Goal: Task Accomplishment & Management: Use online tool/utility

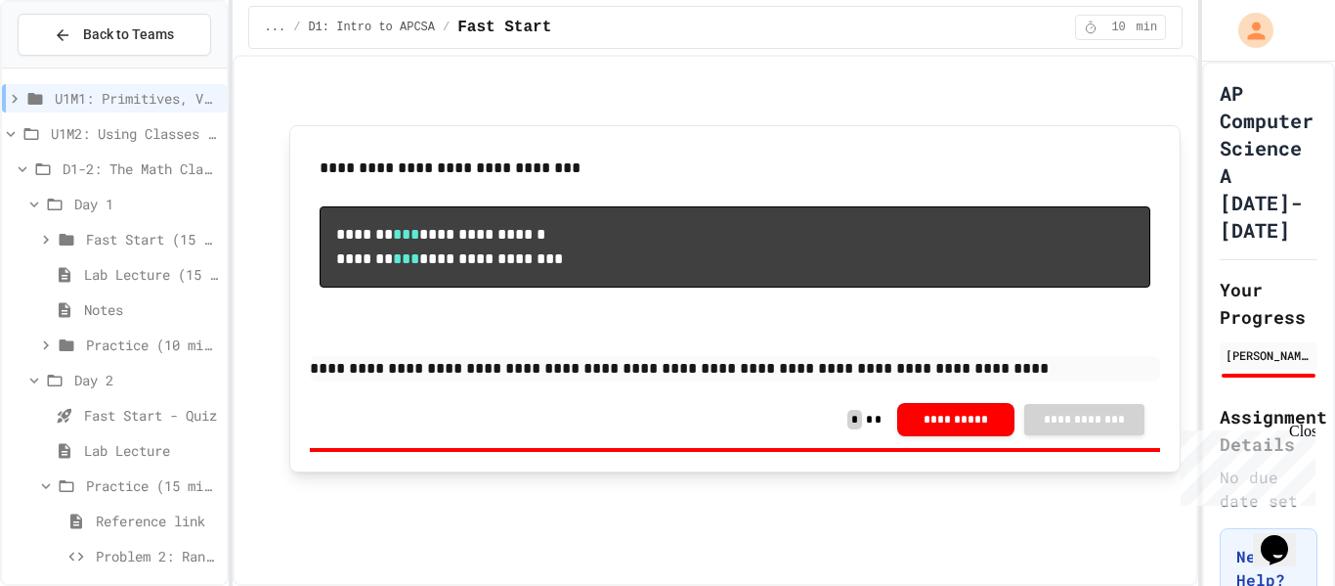
click at [14, 141] on icon at bounding box center [11, 134] width 18 height 18
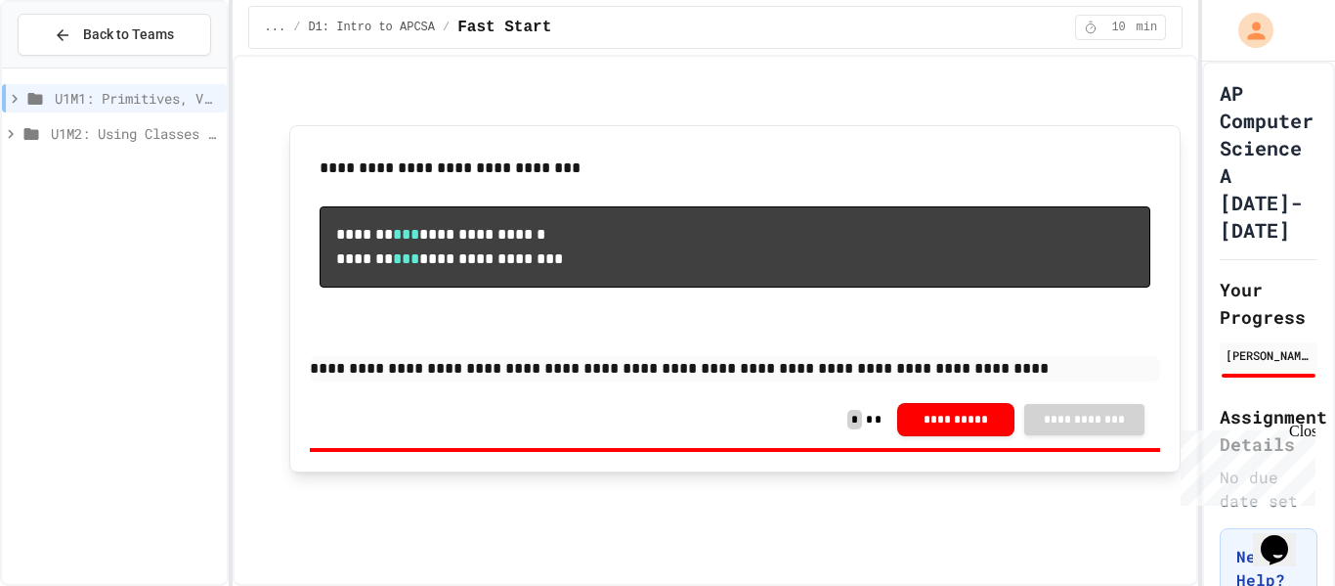
click at [14, 141] on icon at bounding box center [11, 134] width 18 height 18
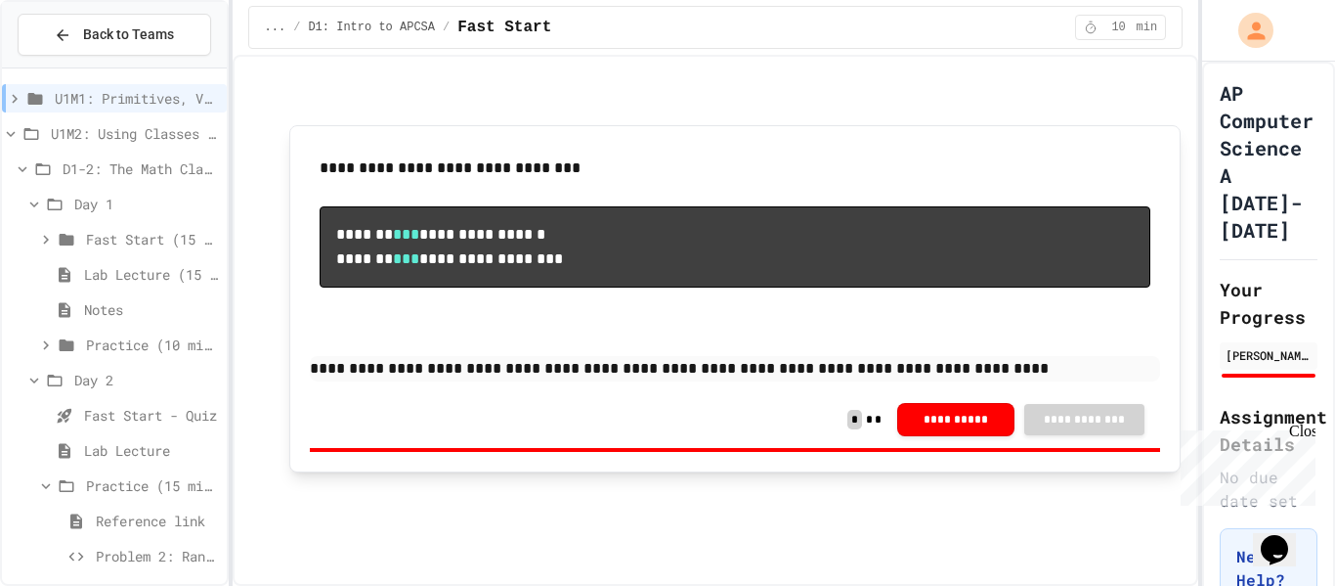
click at [31, 198] on icon at bounding box center [34, 204] width 18 height 18
click at [45, 250] on div "Day 2" at bounding box center [114, 239] width 225 height 28
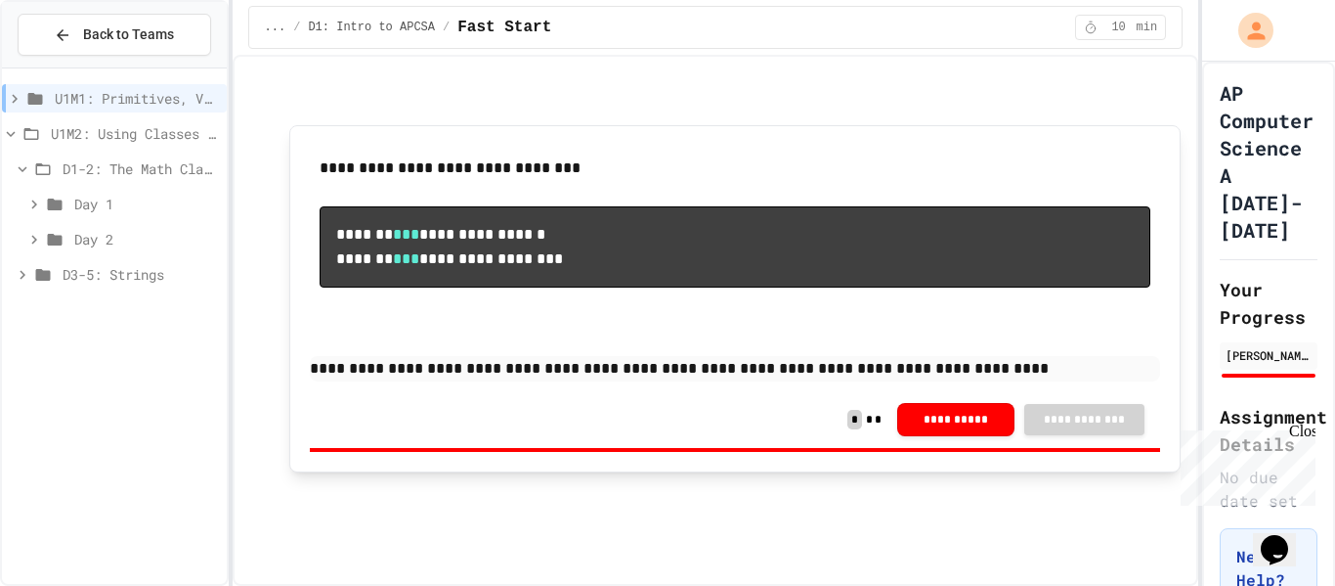
click at [22, 277] on icon at bounding box center [23, 274] width 6 height 9
click at [33, 315] on icon at bounding box center [34, 310] width 18 height 18
click at [131, 384] on span "Exit Ticket" at bounding box center [151, 379] width 135 height 21
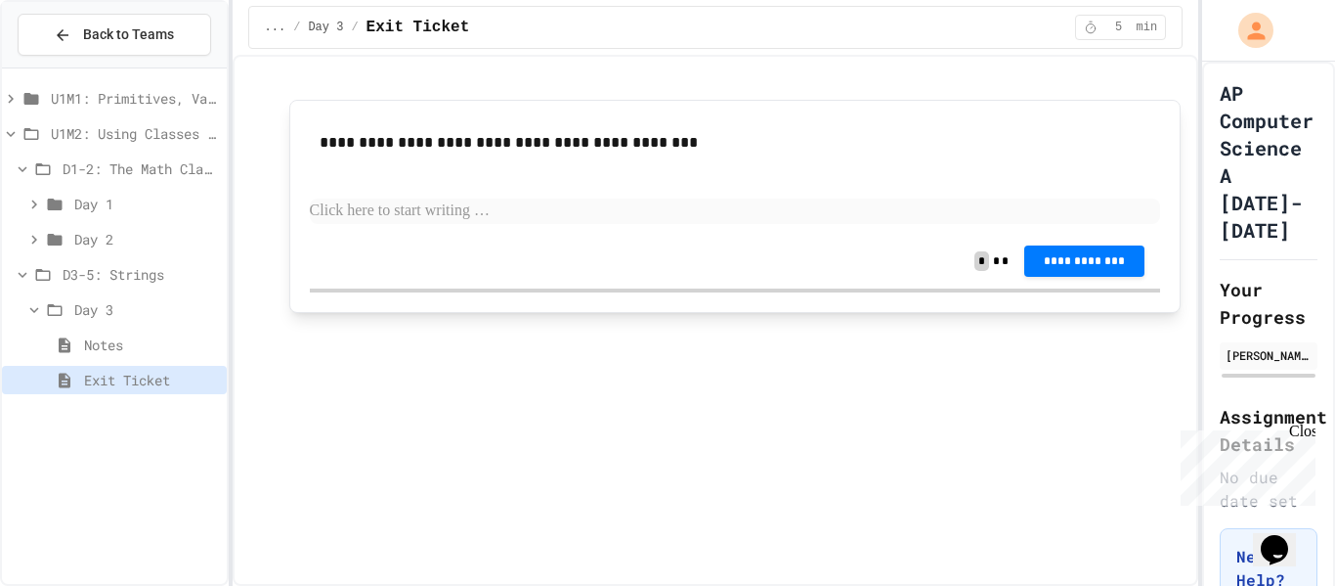
click at [386, 206] on p at bounding box center [735, 210] width 851 height 25
click at [441, 210] on p at bounding box center [735, 210] width 851 height 25
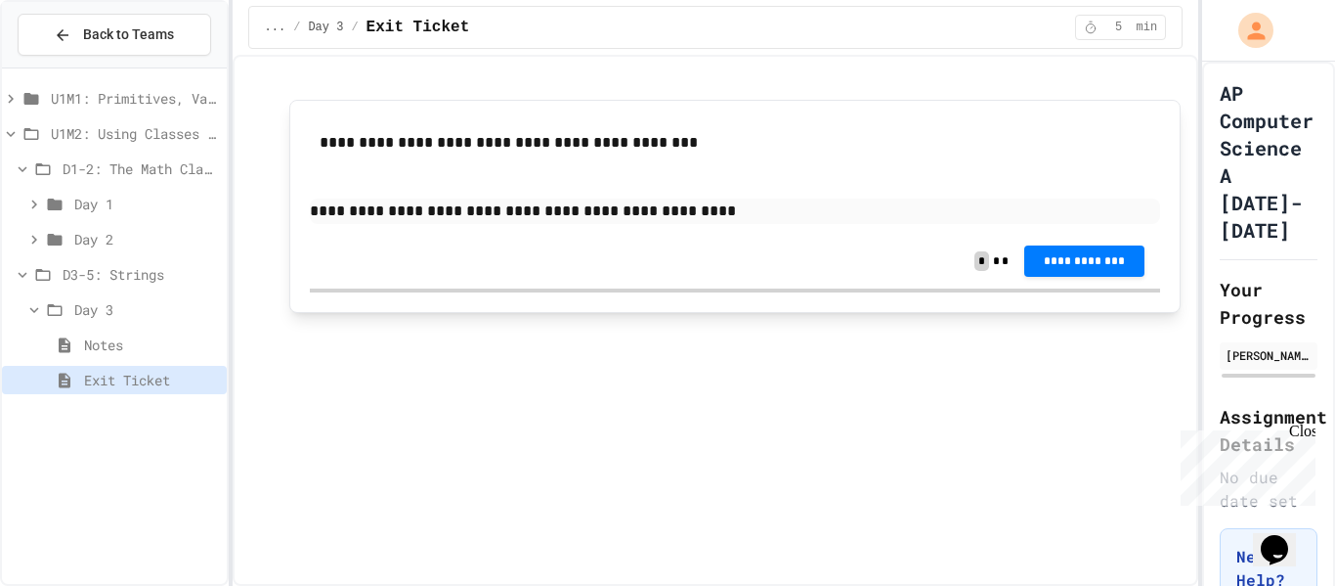
click at [1142, 263] on button "**********" at bounding box center [1084, 260] width 120 height 31
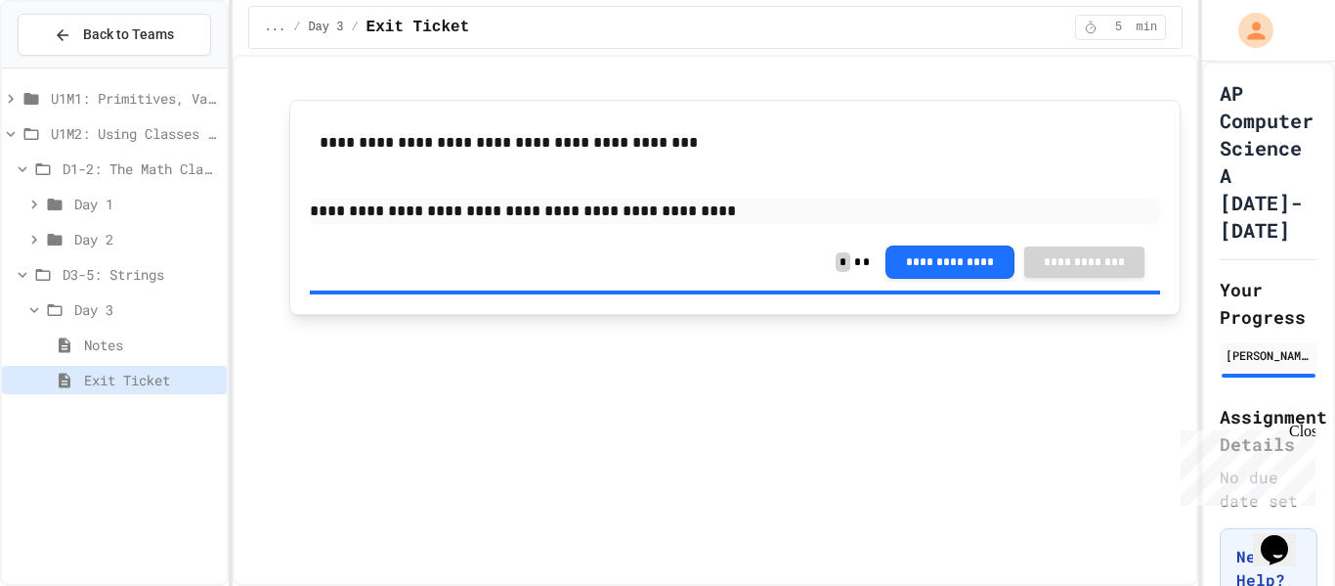
click at [22, 274] on icon at bounding box center [23, 275] width 18 height 18
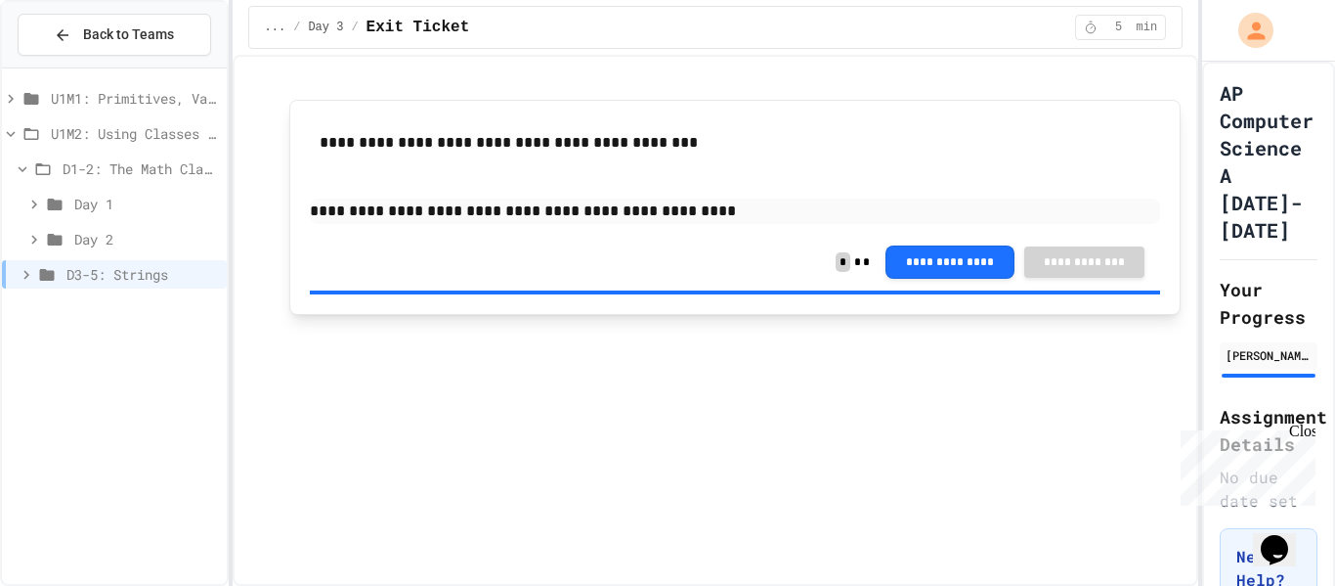
click at [30, 246] on icon at bounding box center [34, 240] width 18 height 18
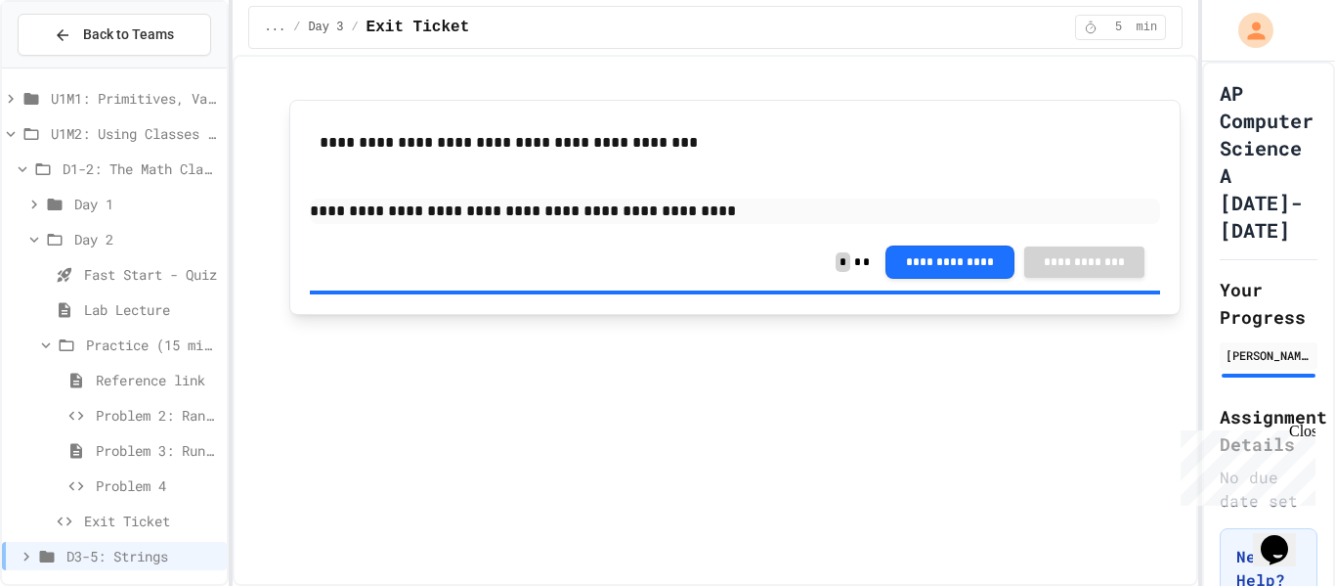
scroll to position [9, 0]
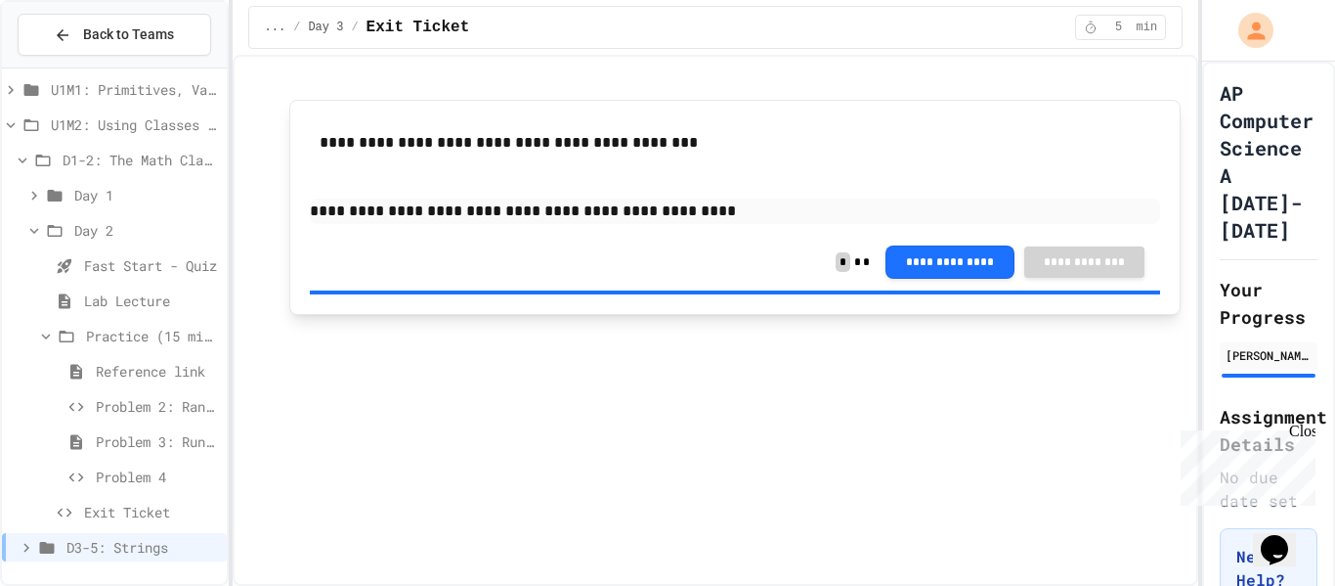
click at [160, 505] on span "Exit Ticket" at bounding box center [151, 511] width 135 height 21
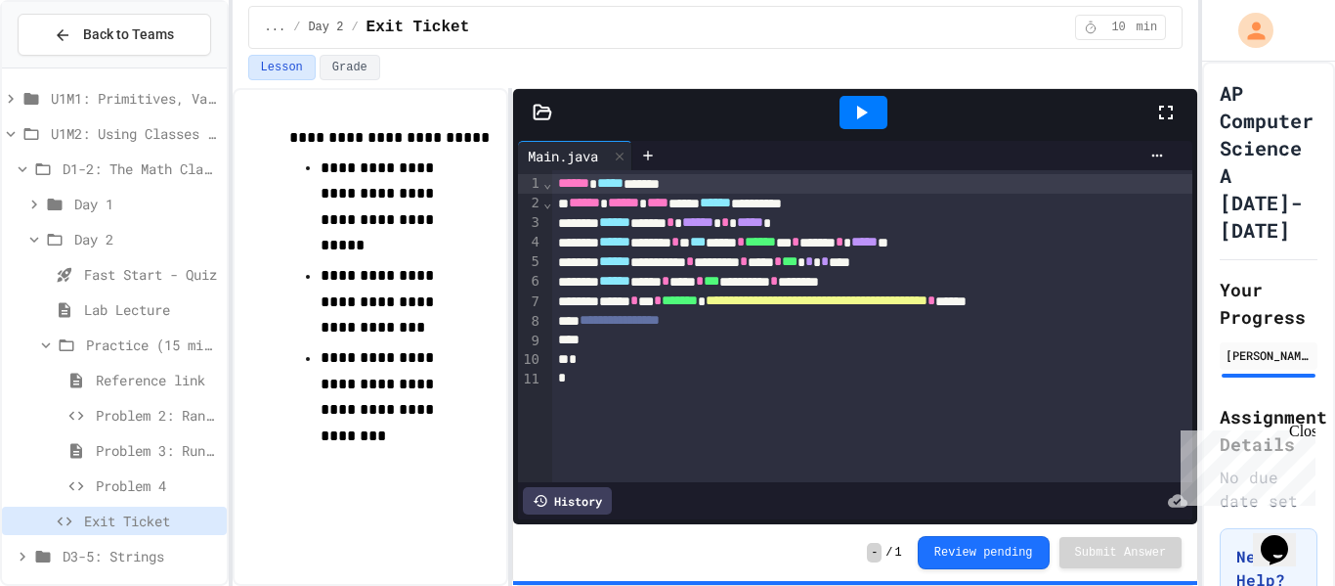
click at [866, 119] on icon at bounding box center [860, 112] width 23 height 23
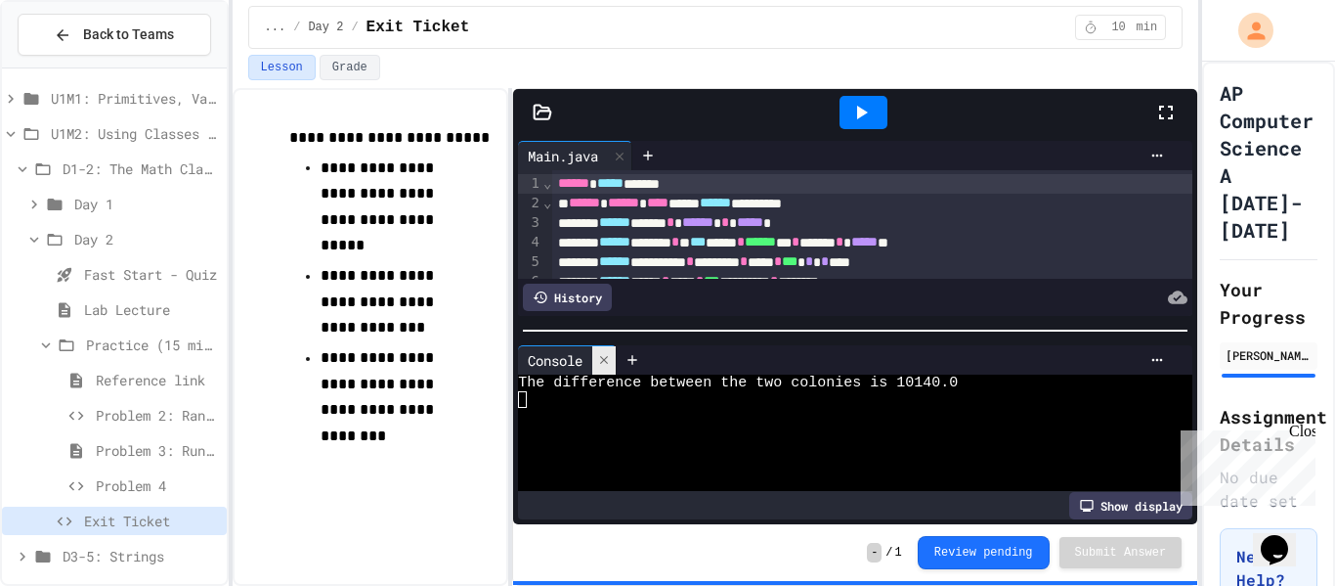
click at [611, 362] on icon at bounding box center [604, 360] width 14 height 14
